Goal: Task Accomplishment & Management: Complete application form

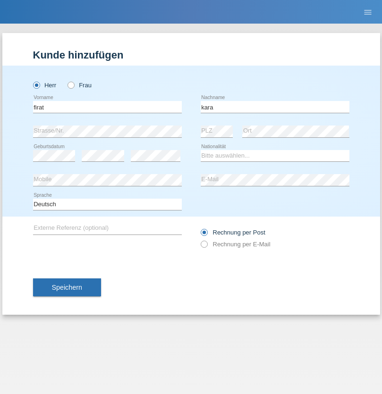
type input "kara"
select select "CH"
radio input "true"
click at [107, 107] on input "text" at bounding box center [107, 107] width 149 height 12
type input "Sabrina"
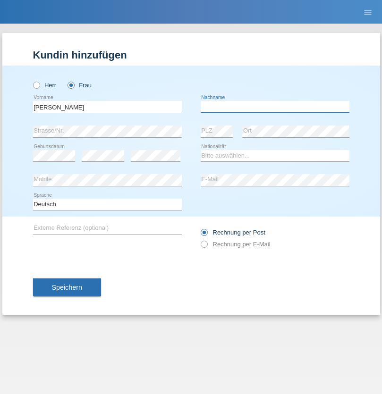
click at [275, 107] on input "text" at bounding box center [274, 107] width 149 height 12
type input "Santos"
select select "PT"
select select "C"
select select "05"
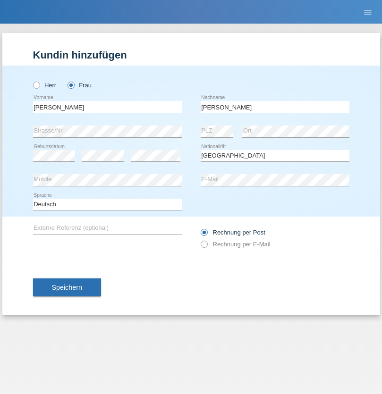
select select "12"
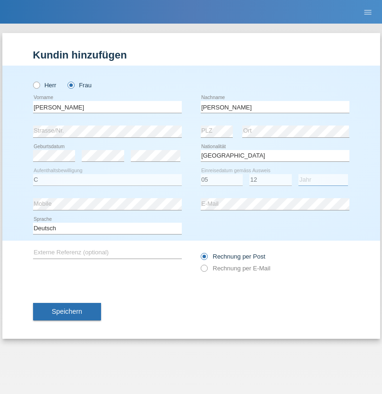
select select "2000"
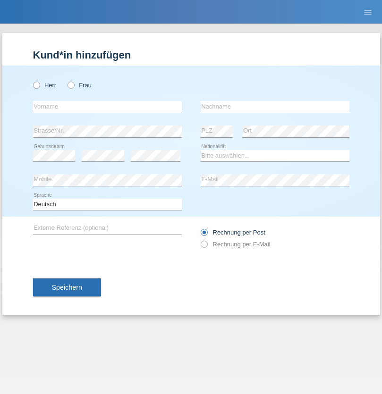
radio input "true"
click at [107, 107] on input "text" at bounding box center [107, 107] width 149 height 12
type input "Anett"
click at [275, 107] on input "text" at bounding box center [274, 107] width 149 height 12
type input "Tanner"
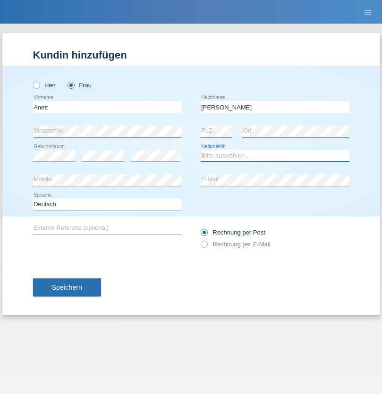
select select "HU"
select select "C"
select select "04"
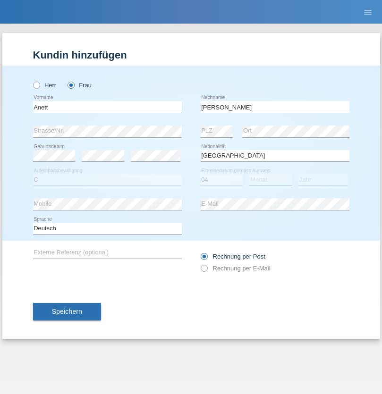
select select "09"
select select "2021"
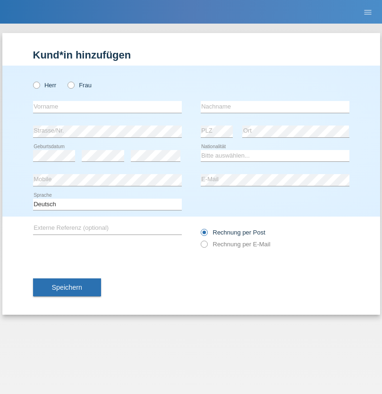
radio input "true"
click at [107, 107] on input "text" at bounding box center [107, 107] width 149 height 12
type input "Tanja"
click at [275, 107] on input "text" at bounding box center [274, 107] width 149 height 12
type input "Hirsiger"
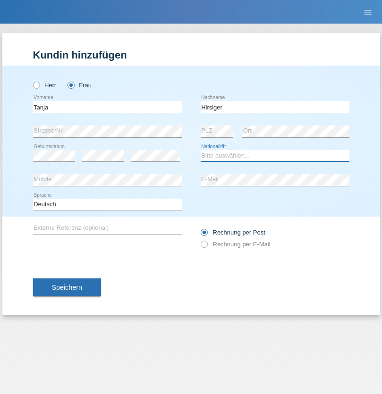
select select "CH"
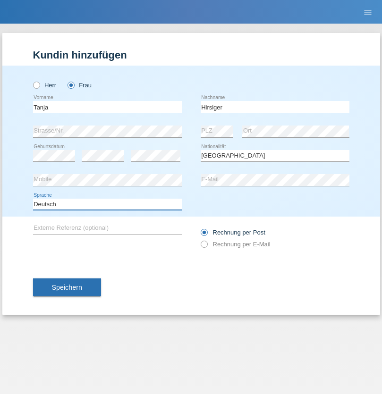
select select "en"
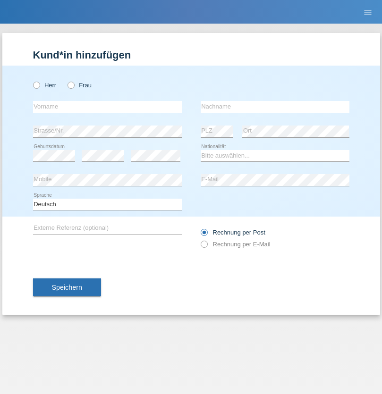
radio input "true"
click at [107, 107] on input "text" at bounding box center [107, 107] width 149 height 12
type input "Ketty"
click at [275, 107] on input "text" at bounding box center [274, 107] width 149 height 12
type input "Kalupnath"
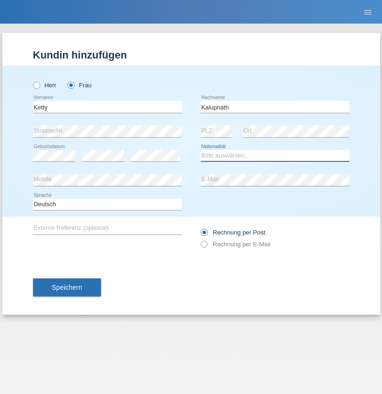
select select "CH"
